Goal: Complete application form

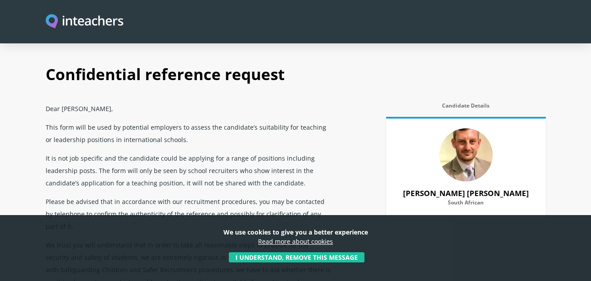
select select "2022"
select select "Yes"
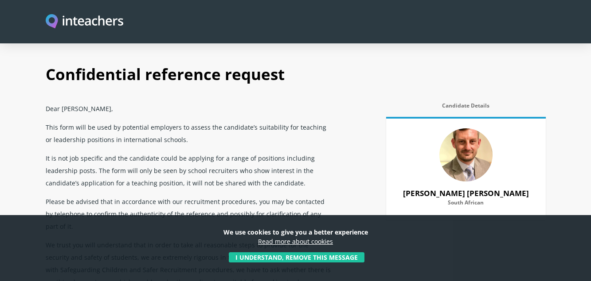
select select "Yes"
select select "No"
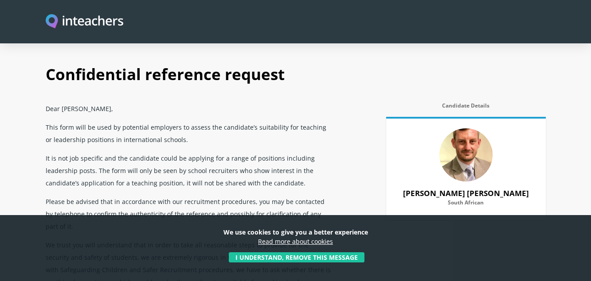
select select "Yes"
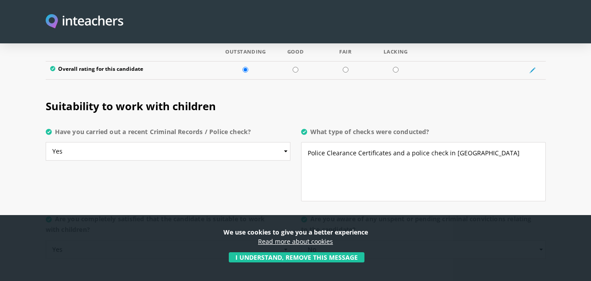
scroll to position [1713, 0]
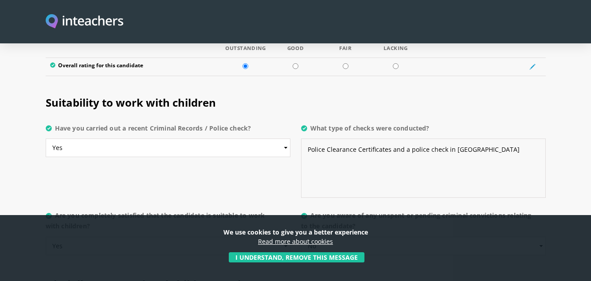
click at [391, 139] on textarea "Police Clearance Certificates and a police check in [GEOGRAPHIC_DATA]" at bounding box center [423, 168] width 245 height 59
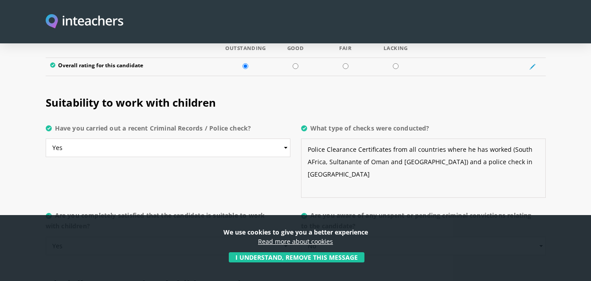
click at [518, 141] on textarea "Police Clearance Certificates from all countries where he has worked (South AFr…" at bounding box center [423, 168] width 245 height 59
click at [345, 140] on textarea "Police Clearance Certificates from all countries where he has worked (South AFr…" at bounding box center [423, 168] width 245 height 59
click at [358, 140] on textarea "Police Clearance Certificates from all countries where he has worked (South AFr…" at bounding box center [423, 168] width 245 height 59
click at [354, 141] on textarea "Police Clearance Certificates from all countries where he has worked (South AFr…" at bounding box center [423, 168] width 245 height 59
click at [392, 164] on textarea "Police Clearance Certificates from all countries where he has worked (South AFr…" at bounding box center [423, 168] width 245 height 59
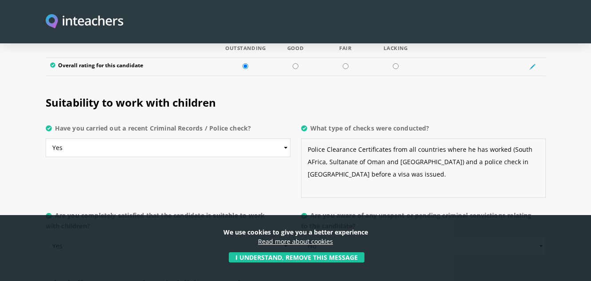
click at [401, 141] on textarea "Police Clearance Certificates from all countries where he has worked (South AFr…" at bounding box center [423, 168] width 245 height 59
click at [445, 139] on textarea "Police Clearance Certificates from all countries where he has worked (South AFr…" at bounding box center [423, 168] width 245 height 59
click at [454, 207] on p "Are you aware of any unspent or pending criminal convictions relating to the ca…" at bounding box center [423, 236] width 245 height 58
click at [443, 140] on textarea "Police Clearance Certificates from all countries where he has worked (South AFr…" at bounding box center [423, 168] width 245 height 59
click at [446, 141] on textarea "Police Clearance Certificates from all countries where he has worked (South AFr…" at bounding box center [423, 168] width 245 height 59
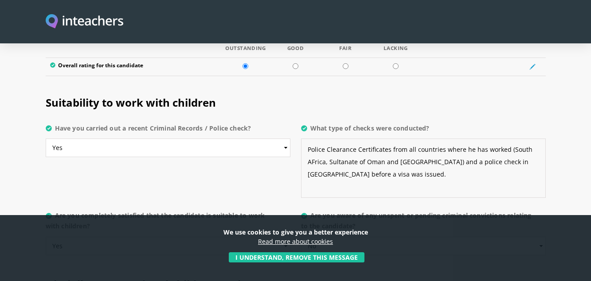
click at [449, 141] on textarea "Police Clearance Certificates from all countries where he has worked (South AFr…" at bounding box center [423, 168] width 245 height 59
click at [441, 168] on textarea "Police Clearance Certificates from all countries where he has worked (South AFr…" at bounding box center [423, 168] width 245 height 59
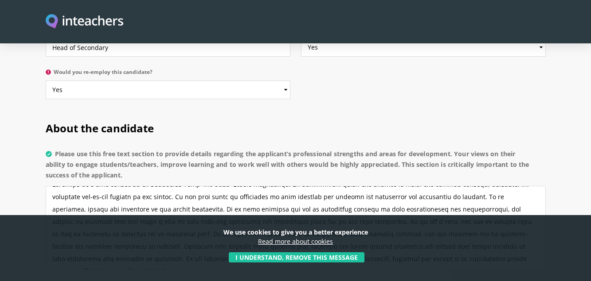
scroll to position [676, 0]
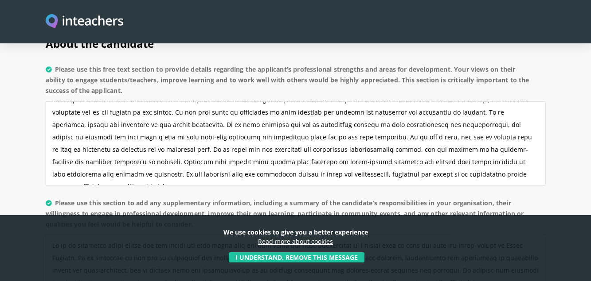
type textarea "Police Clearance Certificates from all countries where he has worked (South AFr…"
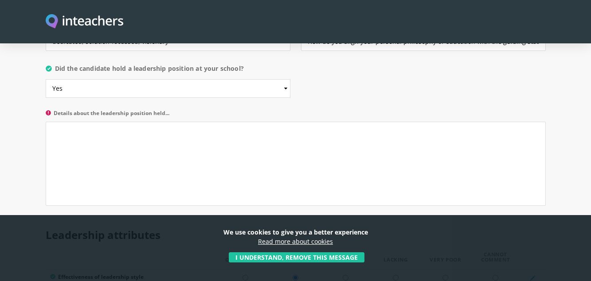
scroll to position [1012, 0]
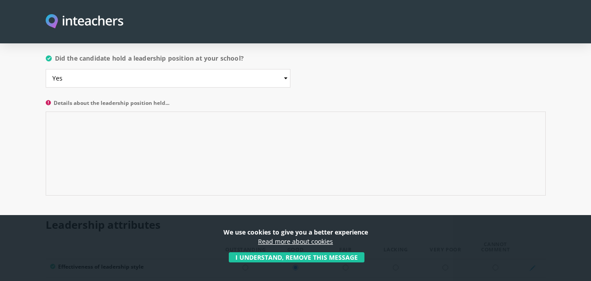
click at [70, 112] on textarea "Details about the leadership position held..." at bounding box center [296, 154] width 500 height 84
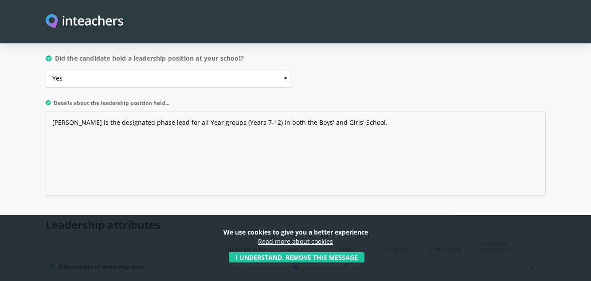
type textarea "[PERSON_NAME] is the designated phase lead for all Year groups (Years 7-12) in …"
